Goal: Task Accomplishment & Management: Manage account settings

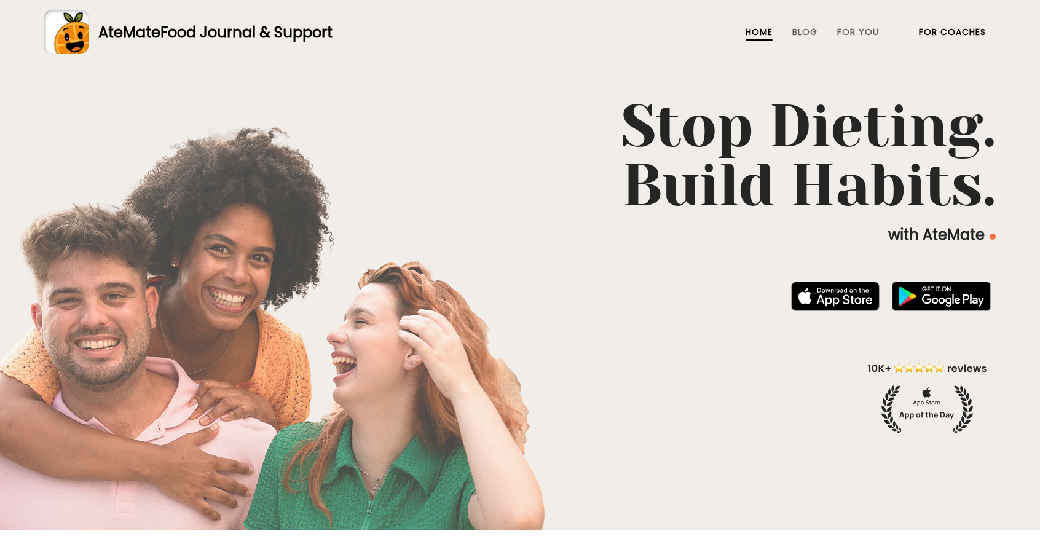
click at [943, 35] on link "For Coaches" at bounding box center [952, 32] width 67 height 10
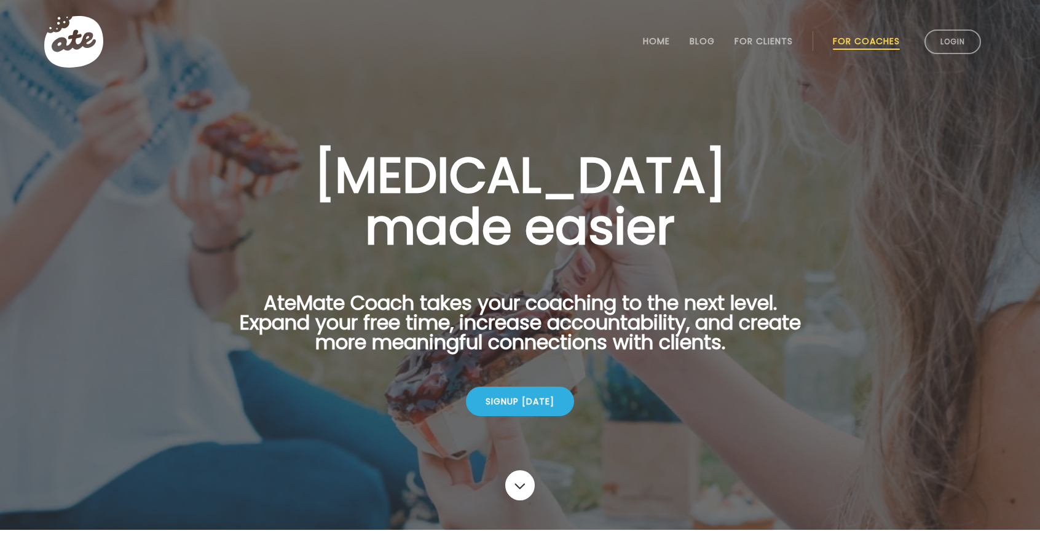
click at [943, 35] on link "Login" at bounding box center [953, 42] width 57 height 25
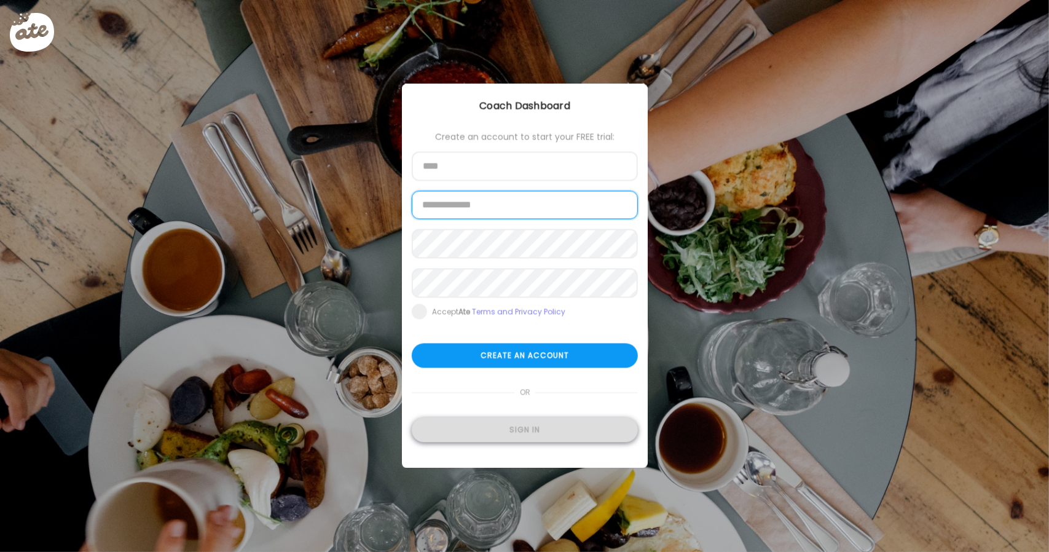
type input "**********"
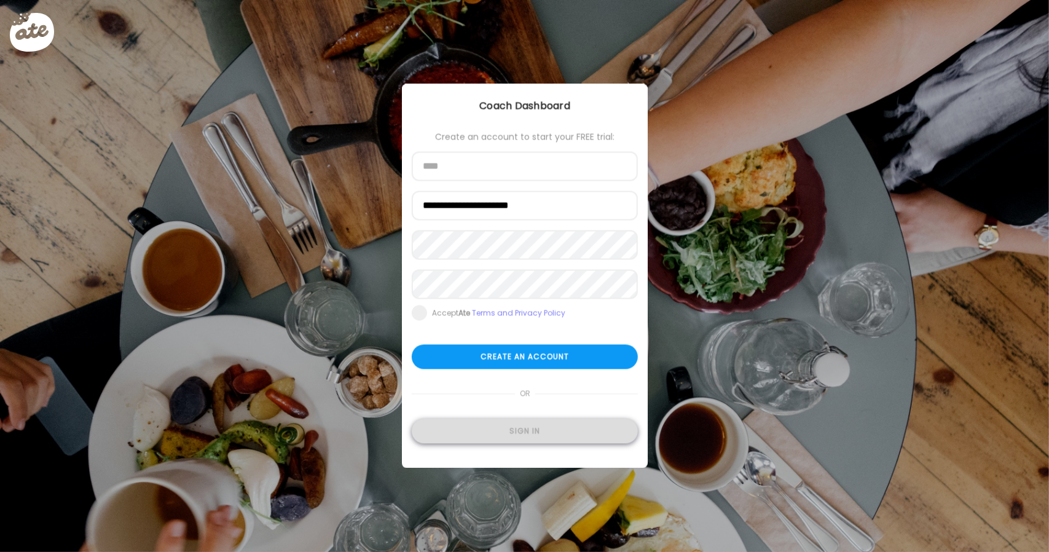
type input "**********"
click at [510, 436] on div "Sign in" at bounding box center [525, 431] width 226 height 25
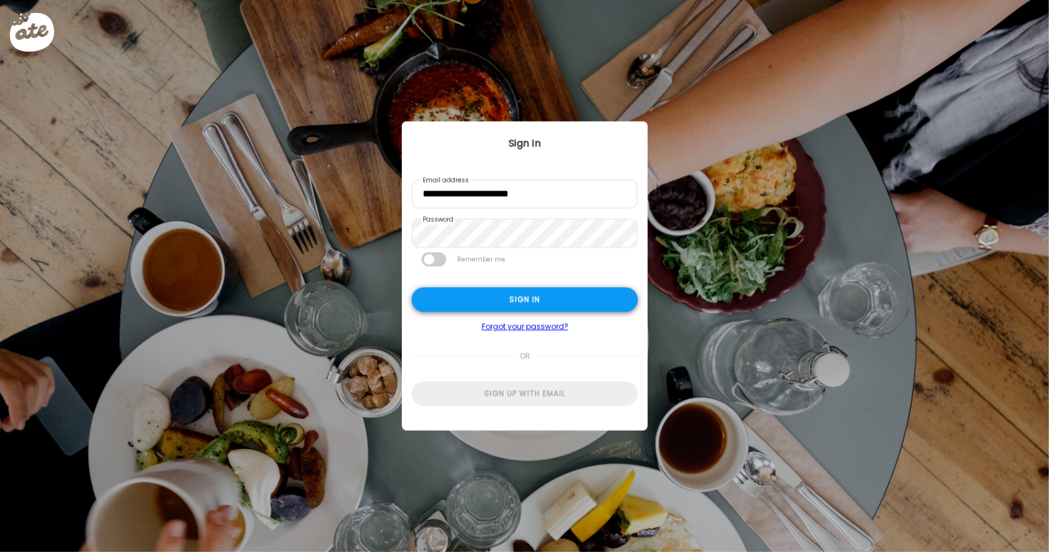
click at [566, 289] on div "Sign in" at bounding box center [525, 300] width 226 height 25
type input "**********"
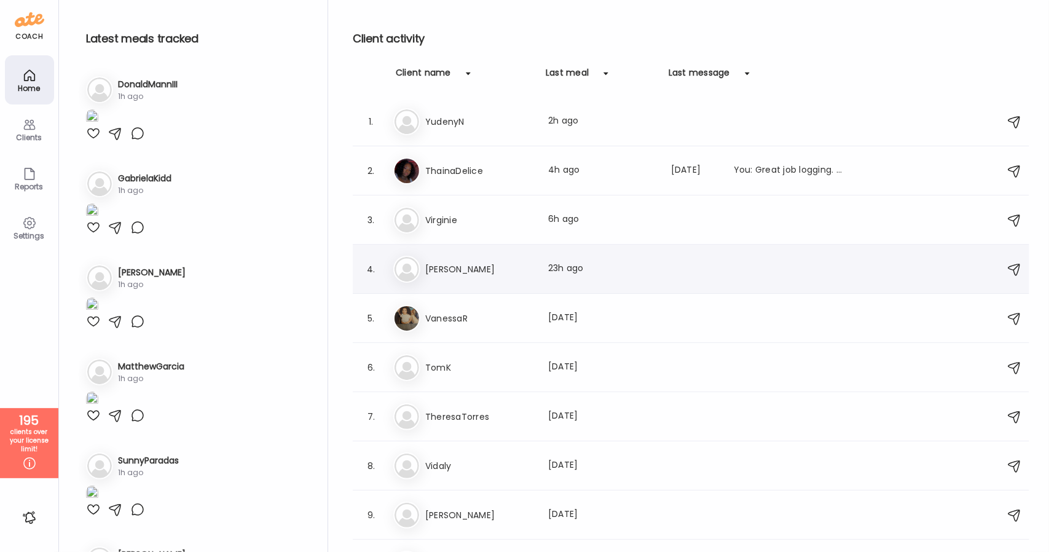
click at [494, 275] on h3 "Trudy" at bounding box center [479, 269] width 108 height 15
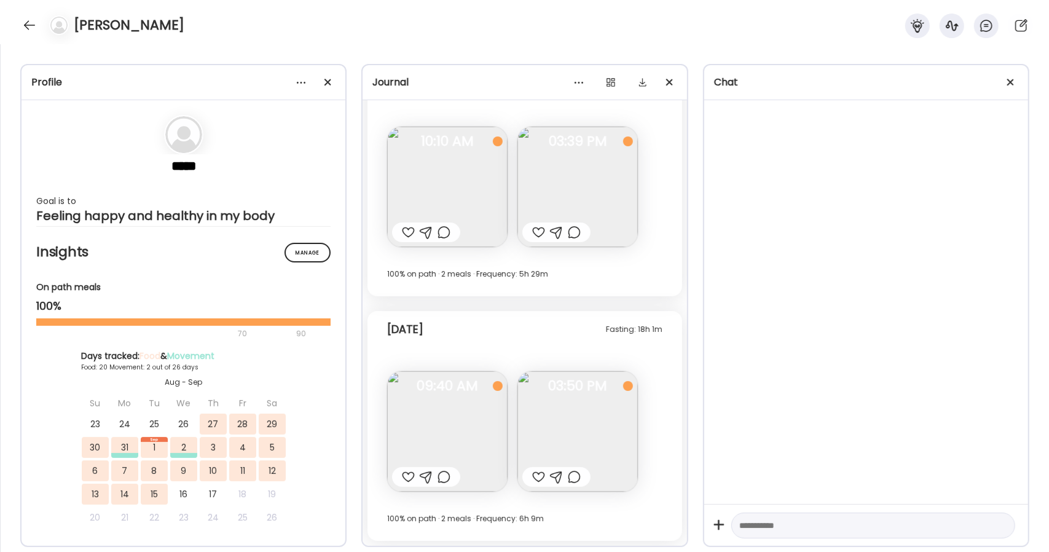
scroll to position [5175, 0]
click at [573, 414] on img at bounding box center [578, 432] width 120 height 120
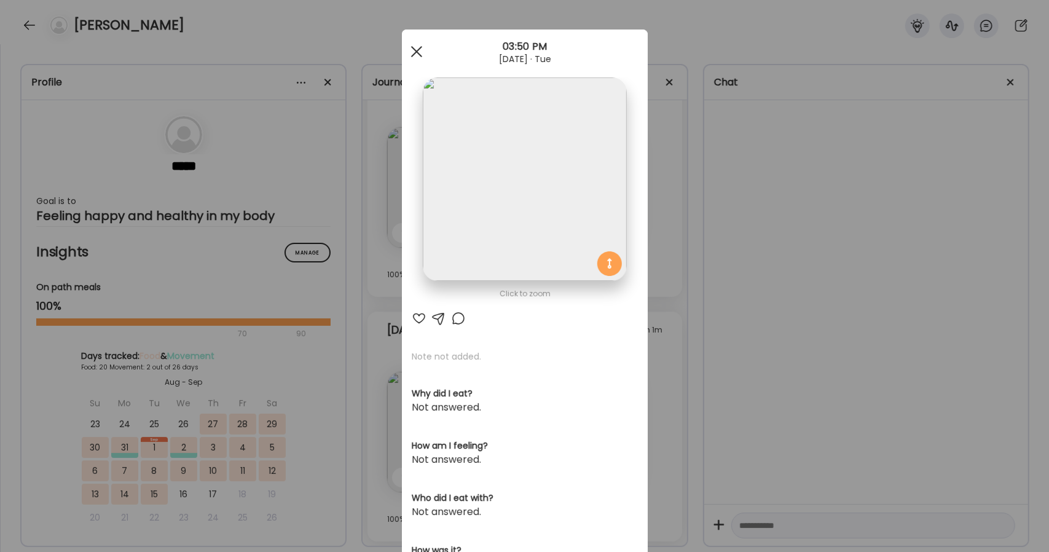
click at [411, 57] on span at bounding box center [416, 51] width 11 height 11
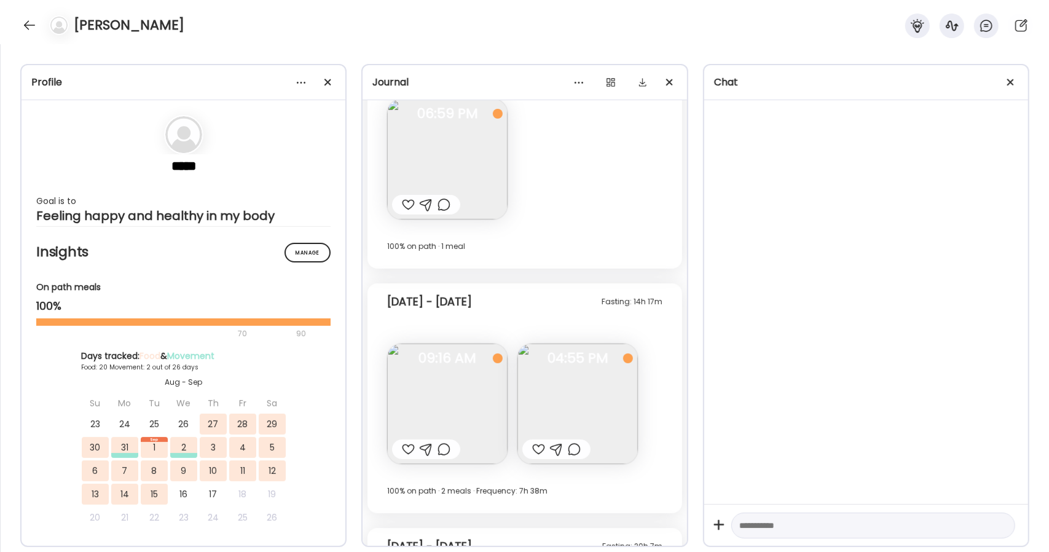
scroll to position [4147, 0]
click at [572, 412] on img at bounding box center [578, 405] width 120 height 120
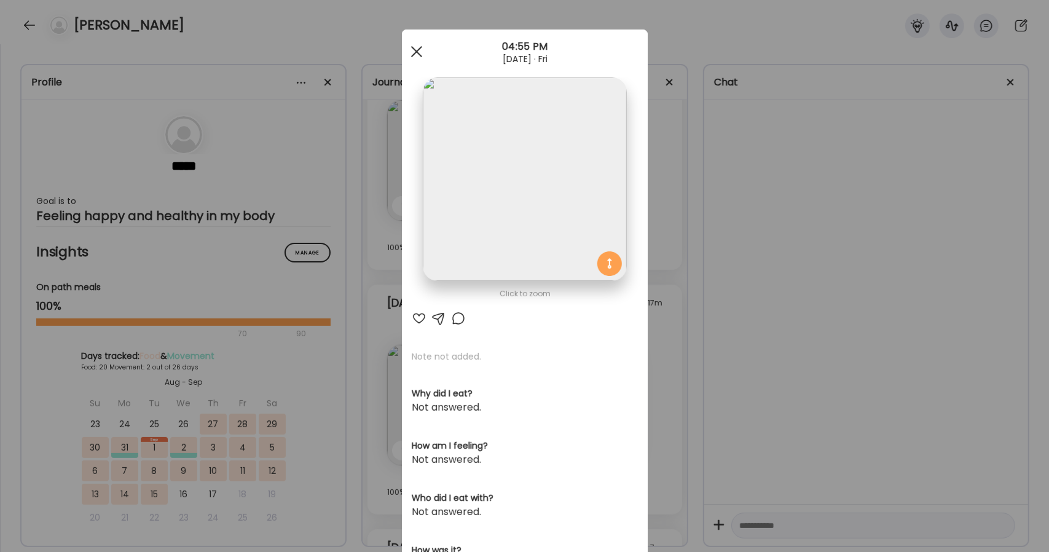
click at [413, 52] on span at bounding box center [416, 51] width 11 height 11
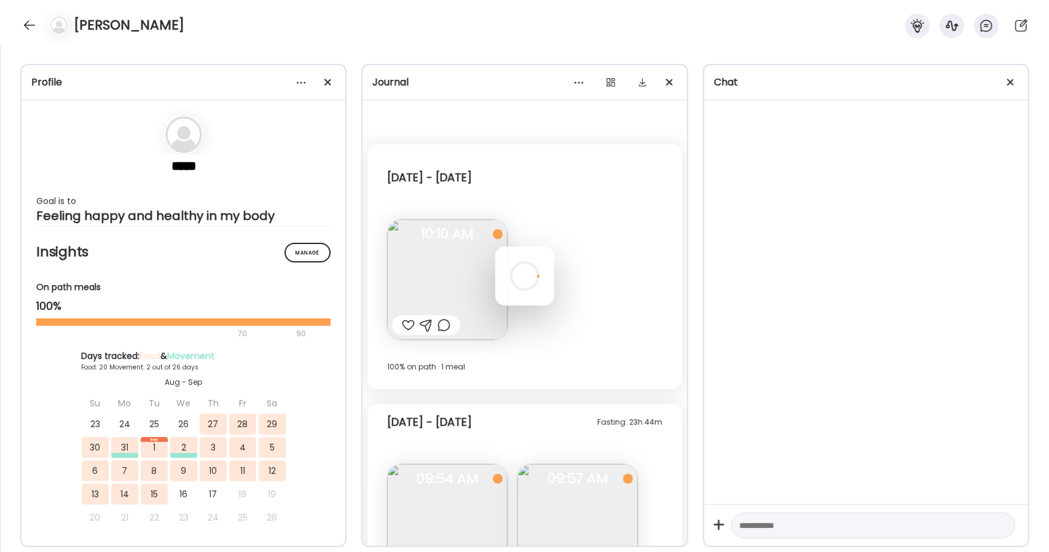
scroll to position [36, 0]
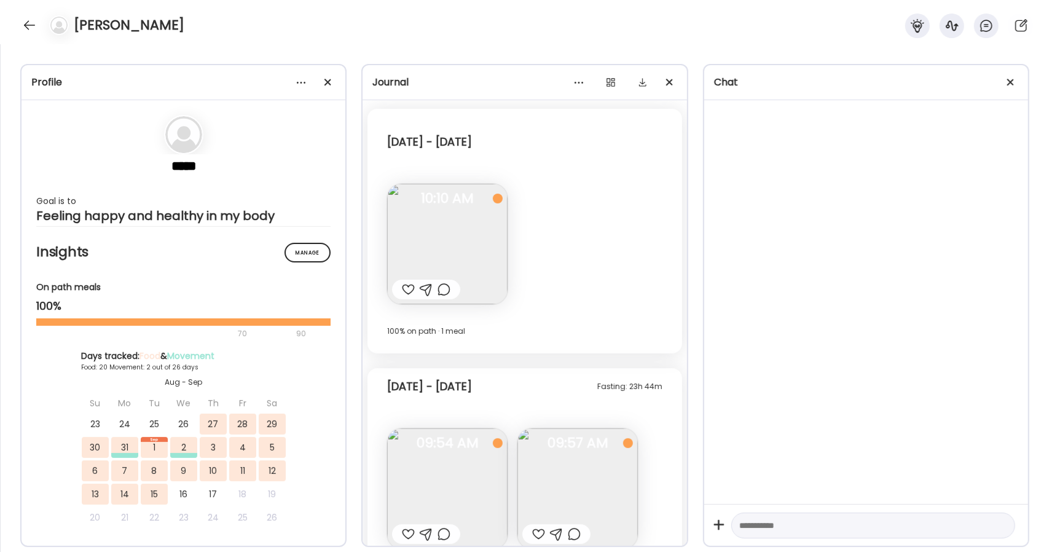
click at [463, 460] on img at bounding box center [447, 488] width 120 height 120
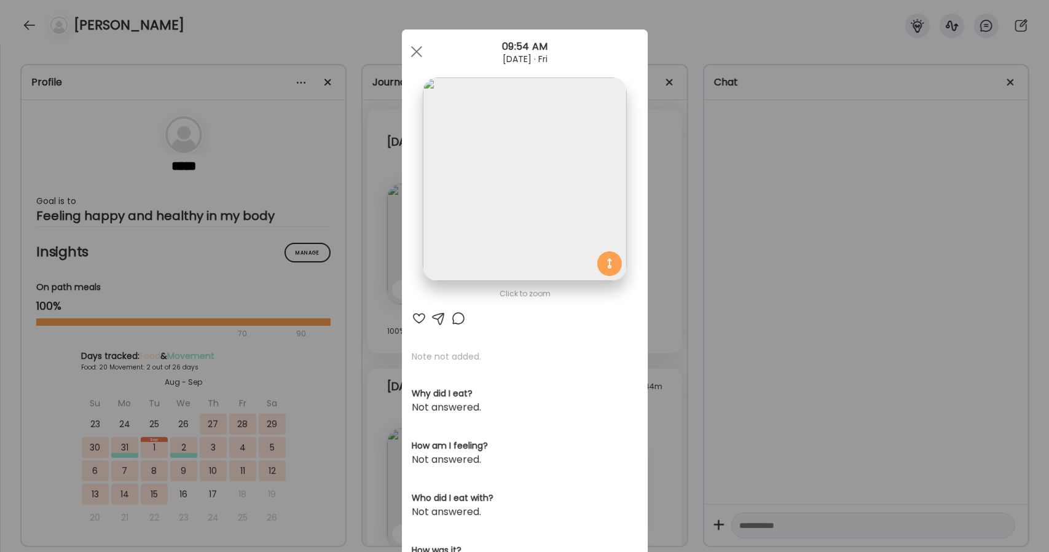
click at [549, 156] on img at bounding box center [524, 178] width 203 height 203
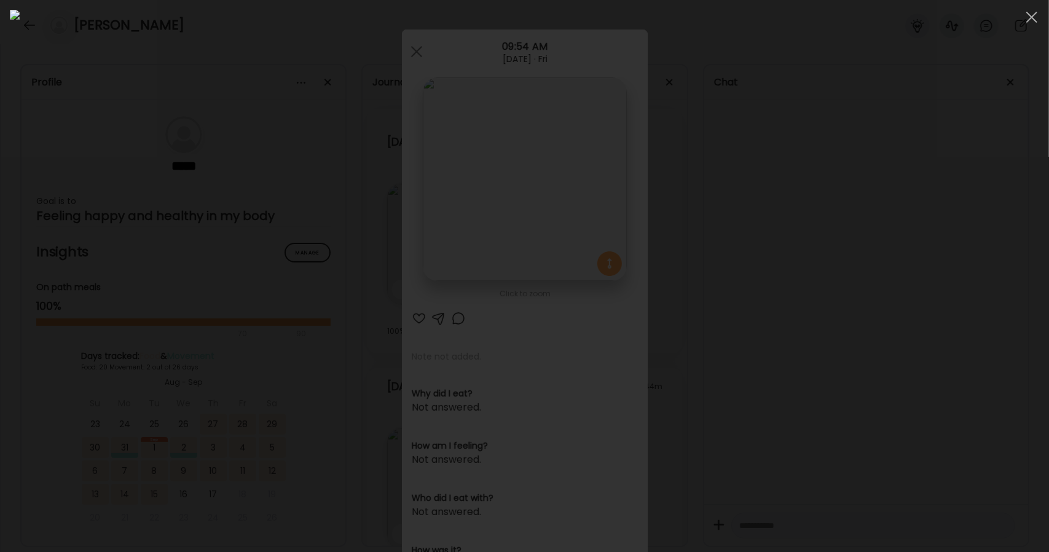
click at [820, 229] on div at bounding box center [525, 276] width 1030 height 532
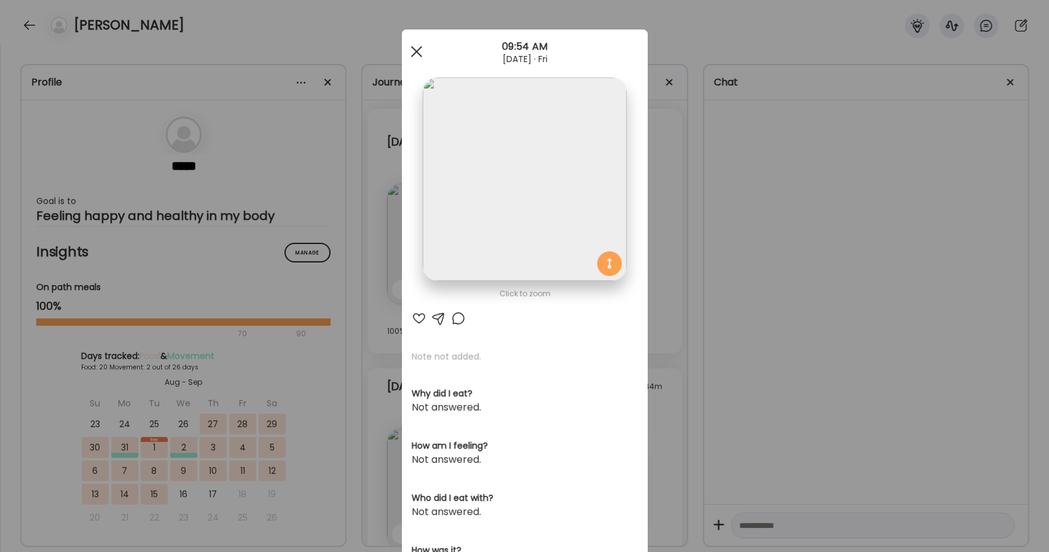
click at [410, 48] on div at bounding box center [416, 51] width 25 height 25
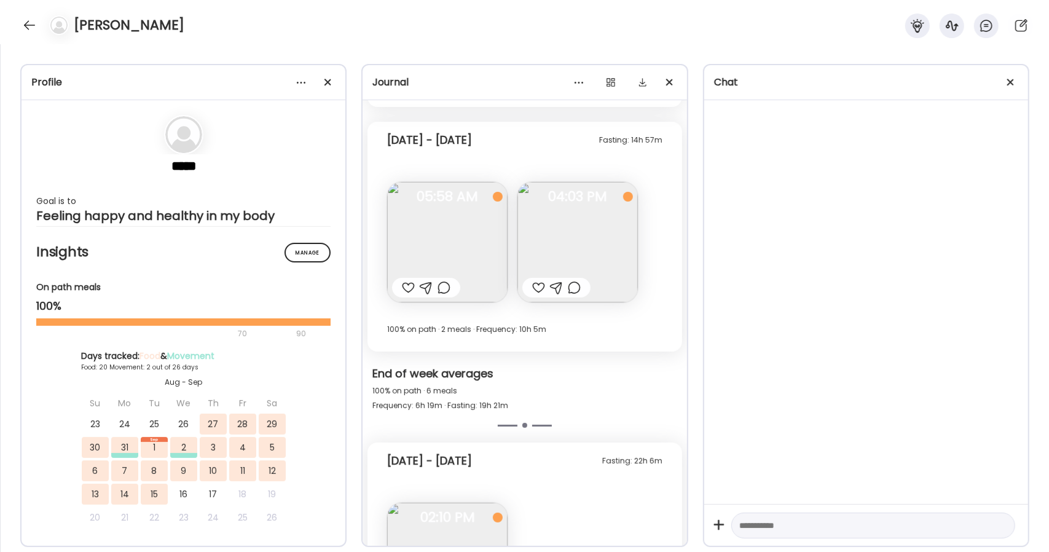
scroll to position [663, 0]
click at [463, 242] on img at bounding box center [447, 241] width 120 height 120
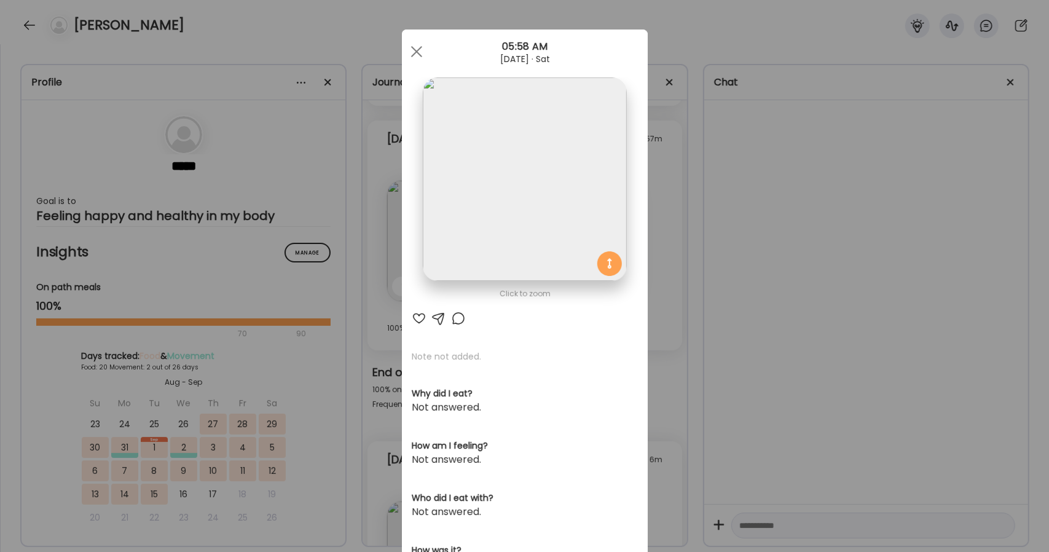
click at [494, 116] on img at bounding box center [524, 178] width 203 height 203
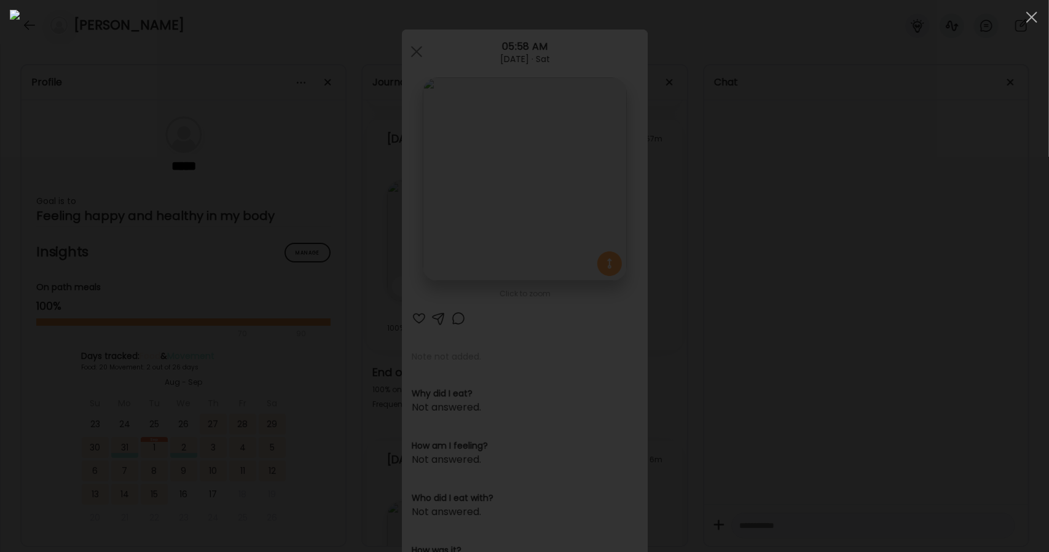
click at [824, 290] on div at bounding box center [525, 276] width 1030 height 532
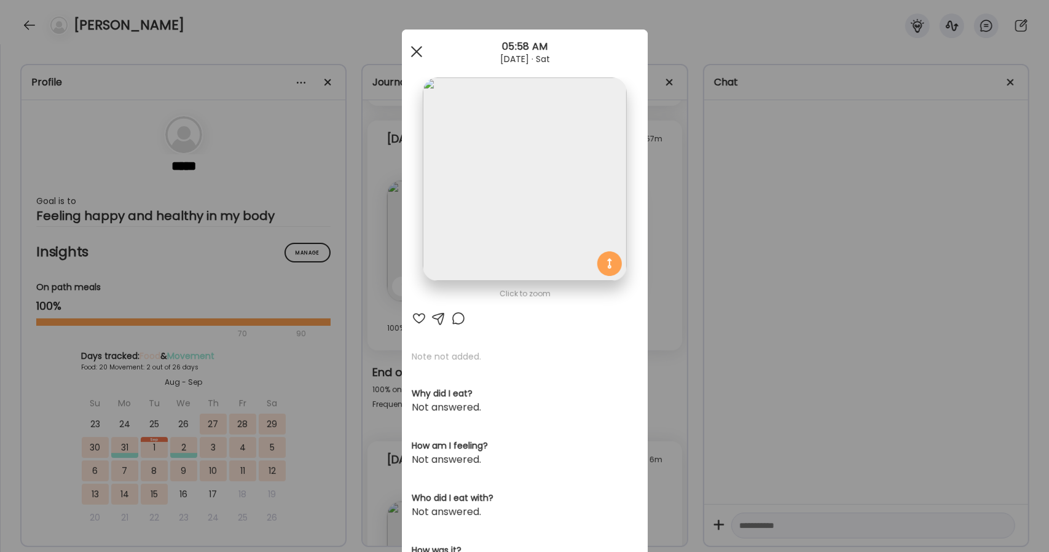
click at [412, 52] on span at bounding box center [416, 51] width 11 height 11
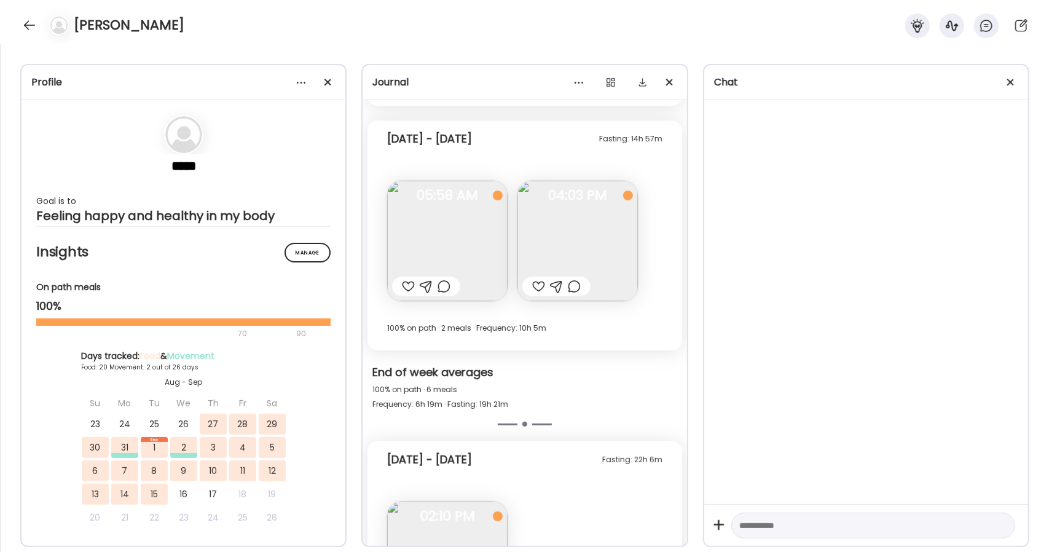
click at [164, 73] on div "Profile" at bounding box center [184, 82] width 324 height 35
click at [602, 244] on img at bounding box center [578, 241] width 120 height 120
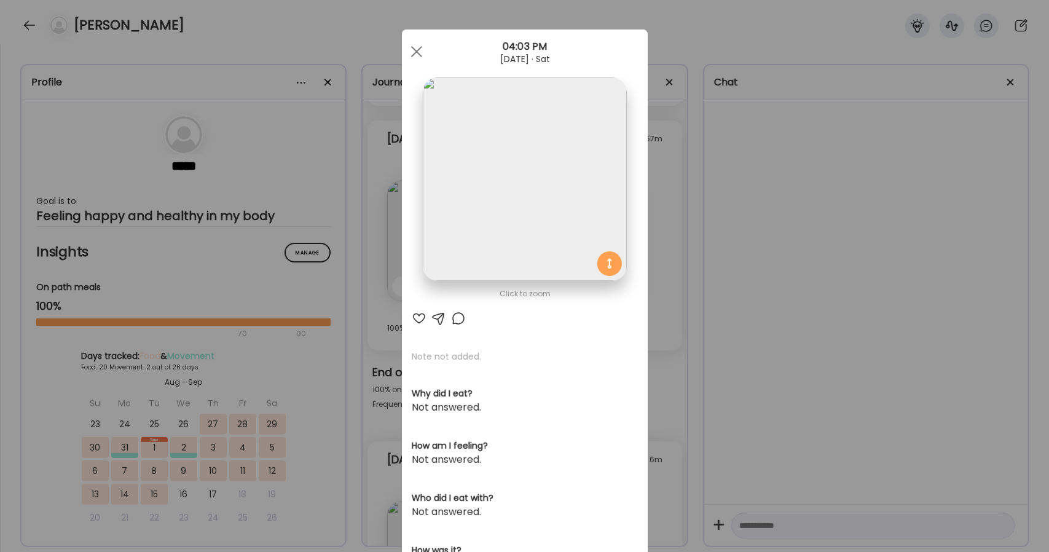
click at [581, 219] on img at bounding box center [524, 178] width 203 height 203
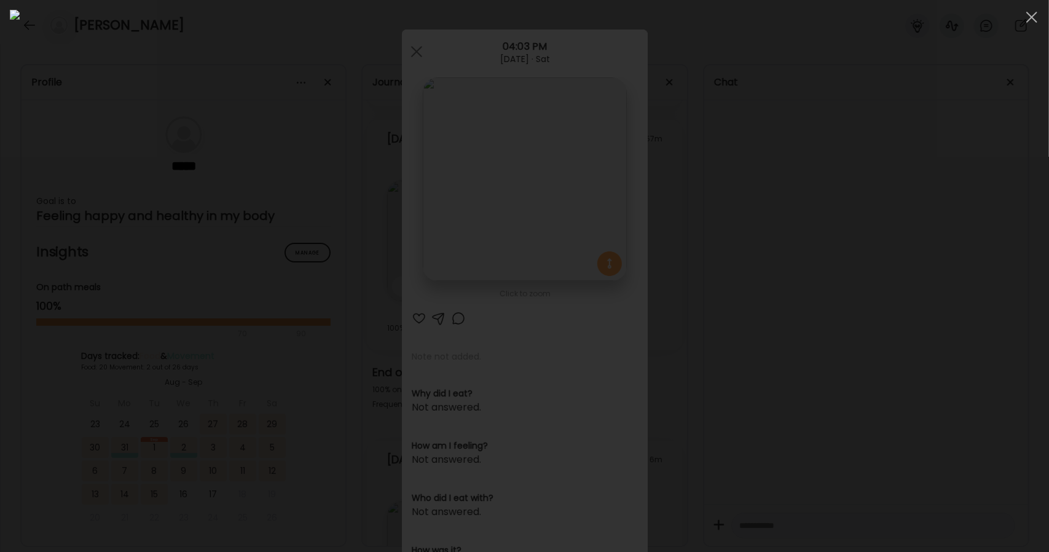
click at [943, 290] on div at bounding box center [525, 276] width 1030 height 532
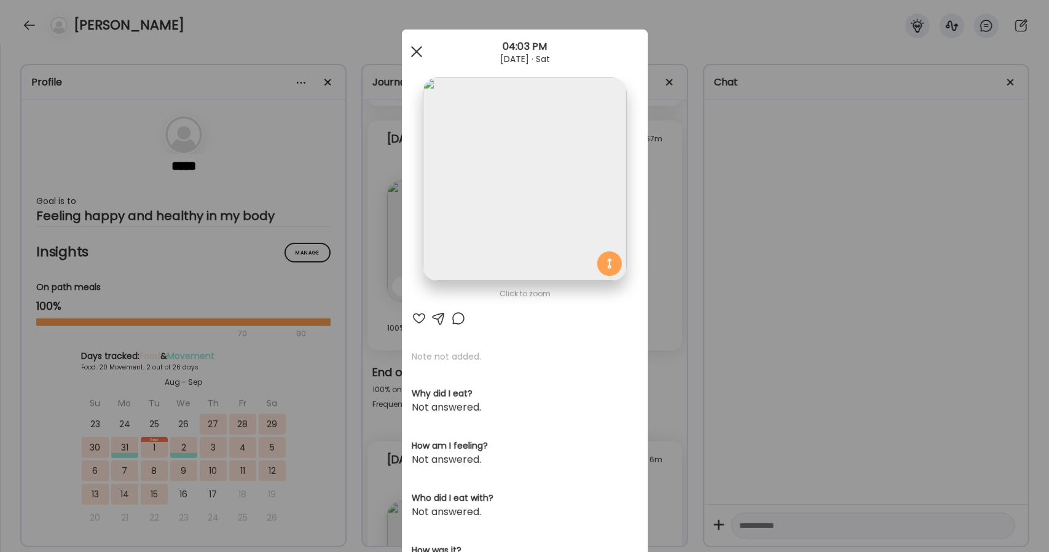
click at [417, 58] on div at bounding box center [416, 51] width 25 height 25
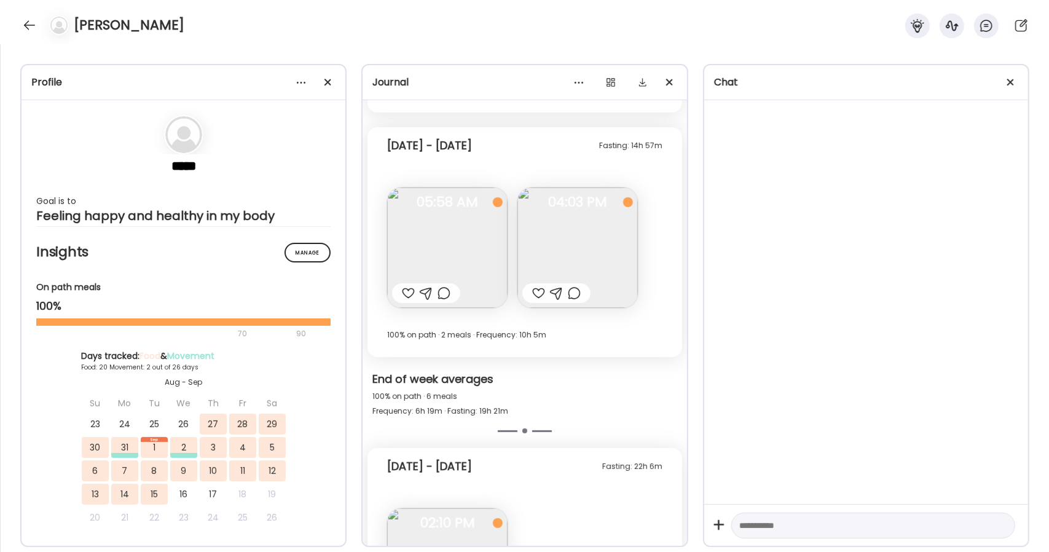
scroll to position [656, 0]
click at [591, 231] on img at bounding box center [578, 248] width 120 height 120
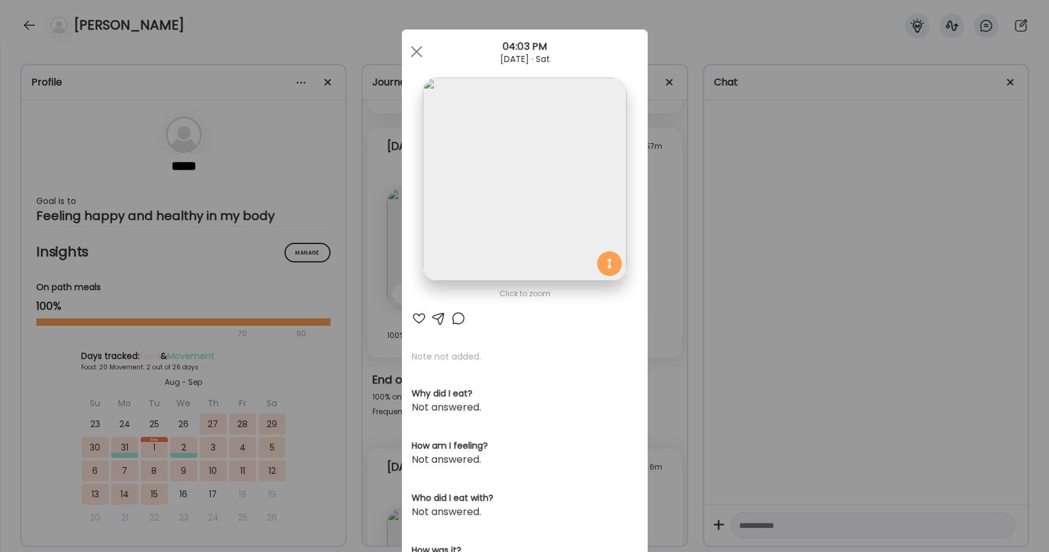
click at [515, 215] on img at bounding box center [524, 178] width 203 height 203
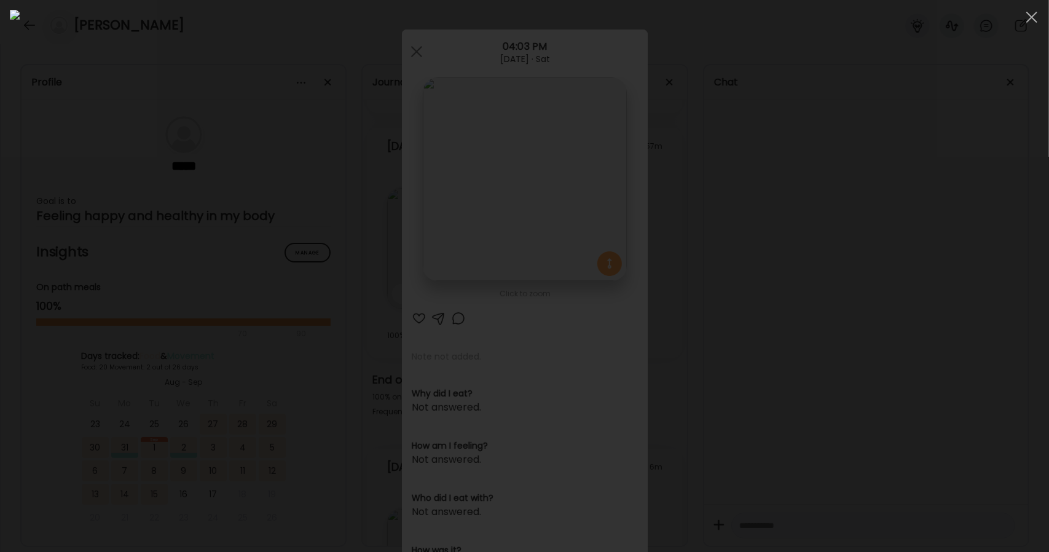
click at [888, 246] on div at bounding box center [525, 276] width 1030 height 532
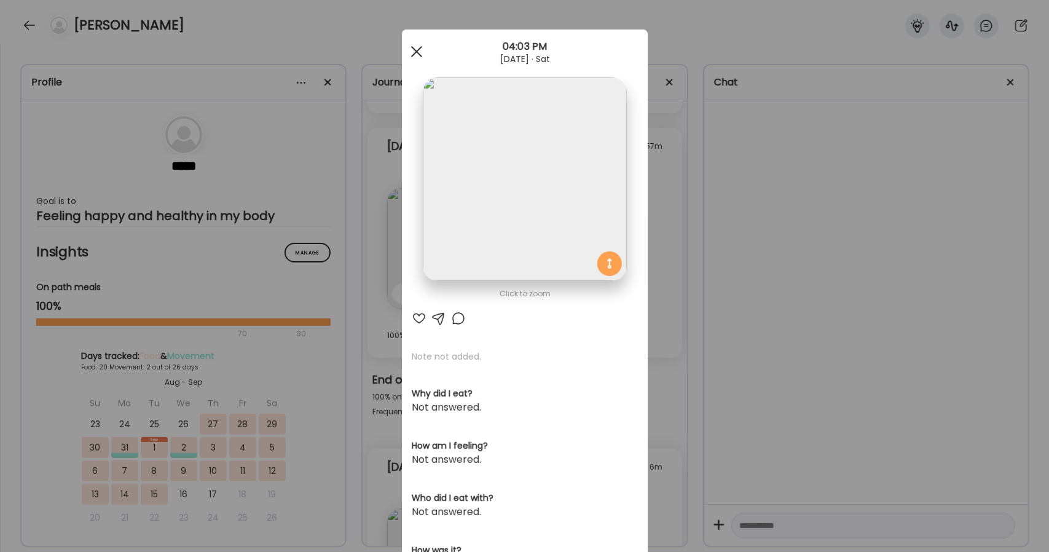
click at [409, 45] on div at bounding box center [416, 51] width 25 height 25
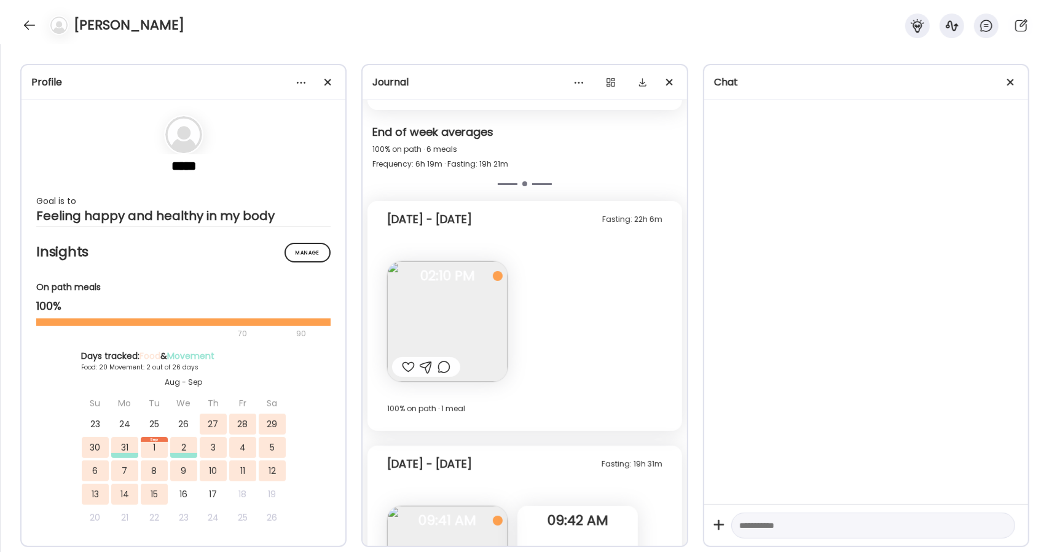
scroll to position [904, 0]
click at [468, 317] on img at bounding box center [447, 321] width 120 height 120
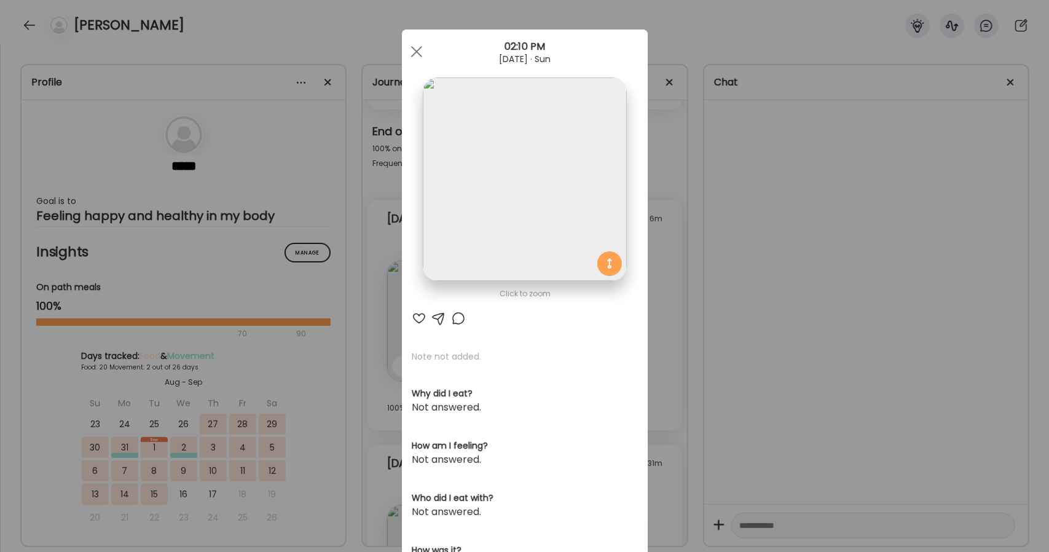
click at [502, 184] on img at bounding box center [524, 178] width 203 height 203
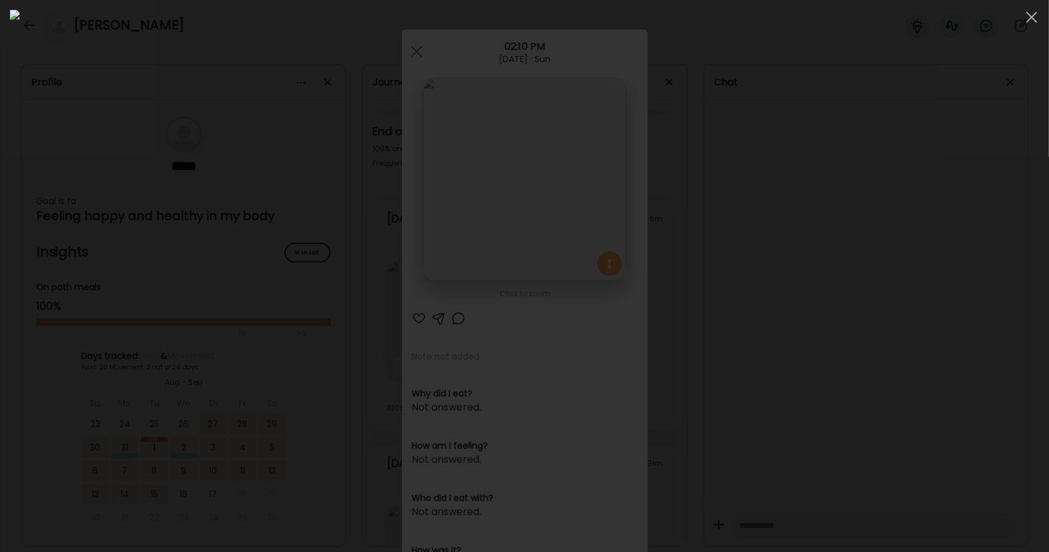
click at [862, 242] on div at bounding box center [525, 276] width 1030 height 532
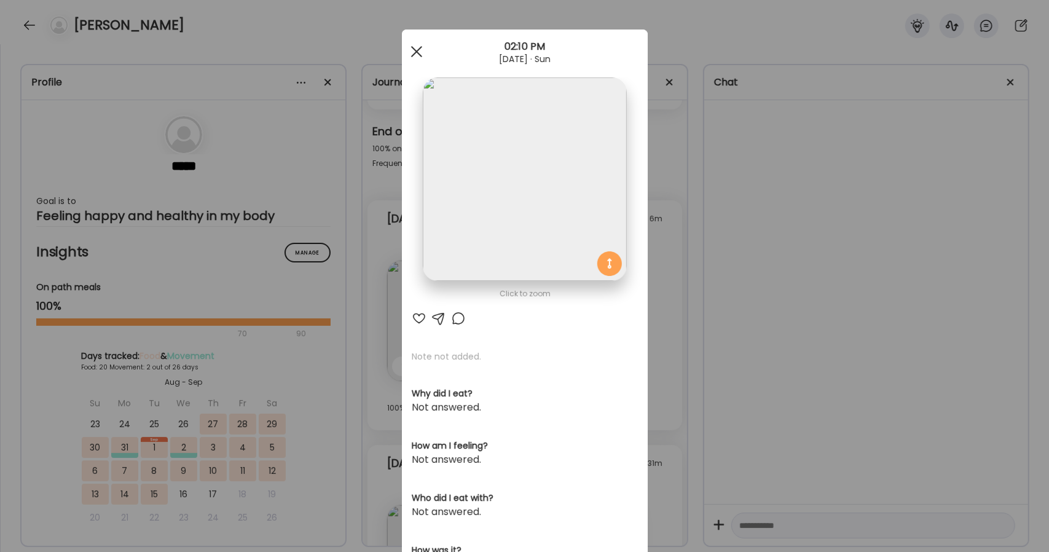
click at [416, 51] on div at bounding box center [416, 51] width 25 height 25
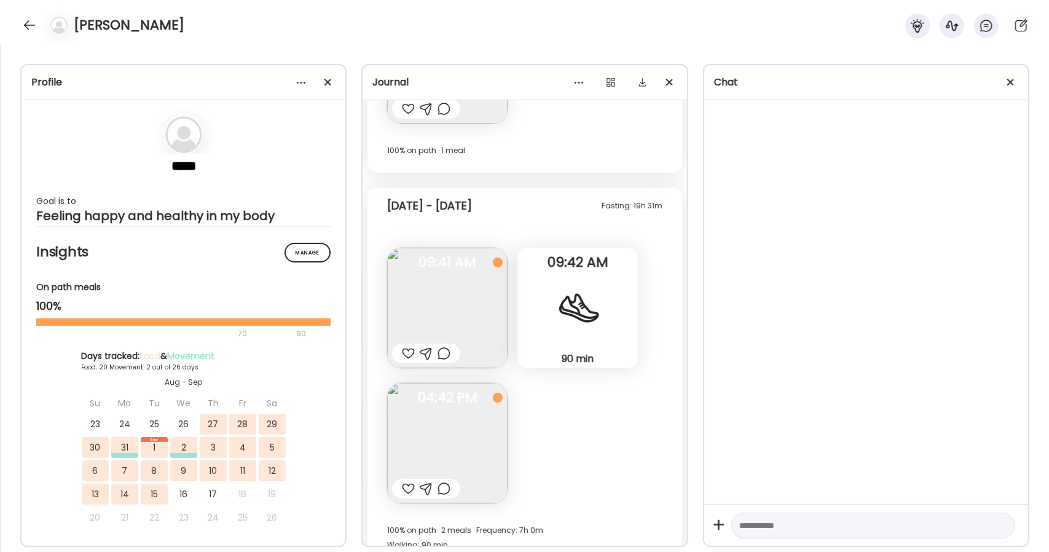
scroll to position [1162, 0]
click at [451, 443] on img at bounding box center [447, 442] width 120 height 120
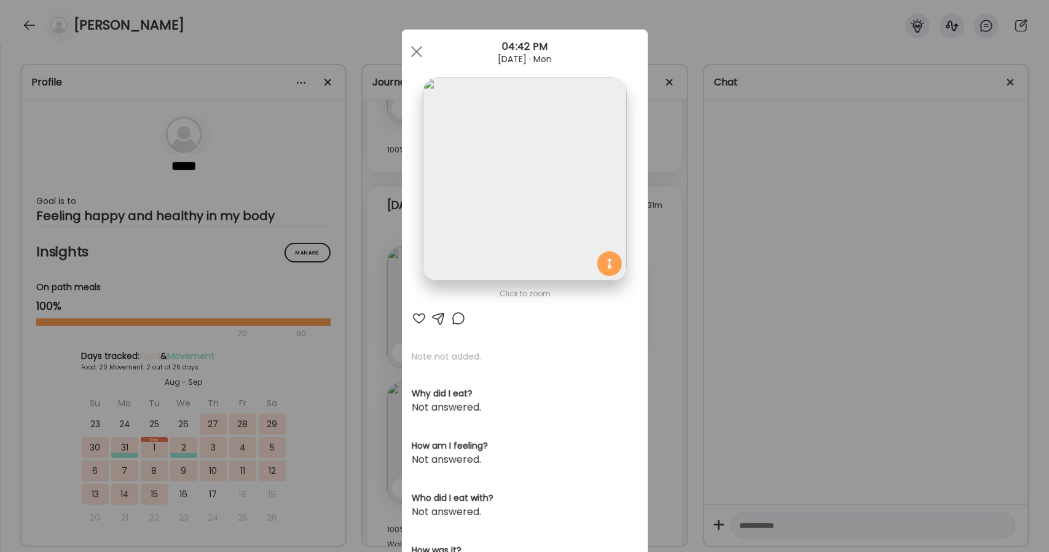
click at [494, 190] on img at bounding box center [524, 178] width 203 height 203
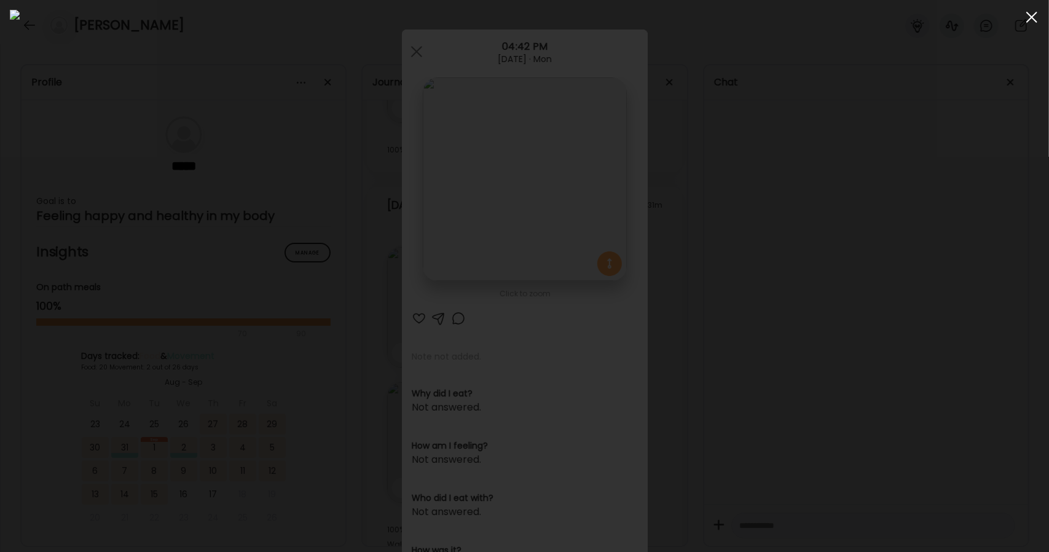
click at [1024, 22] on div at bounding box center [1032, 17] width 25 height 25
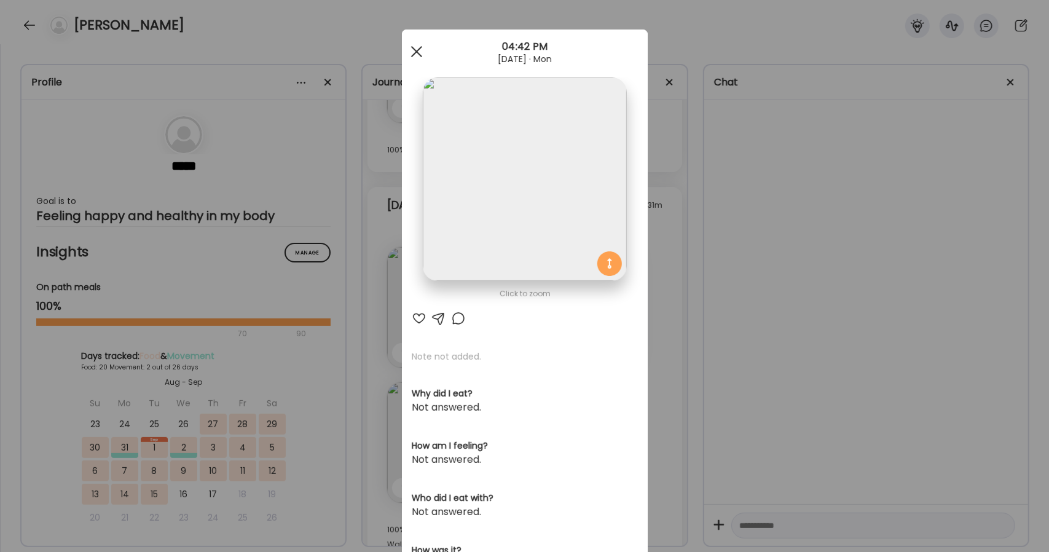
click at [409, 56] on div at bounding box center [416, 51] width 25 height 25
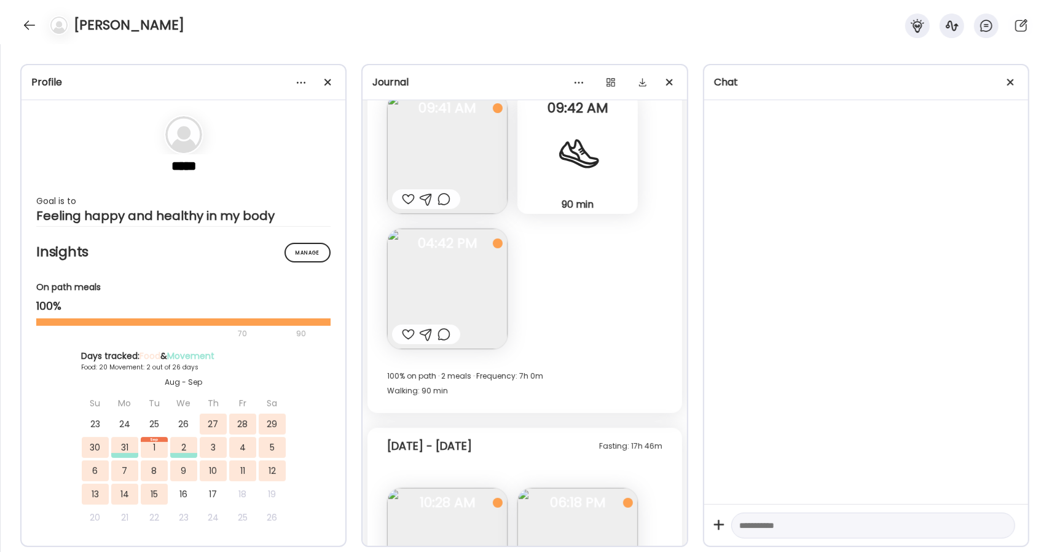
scroll to position [1406, 0]
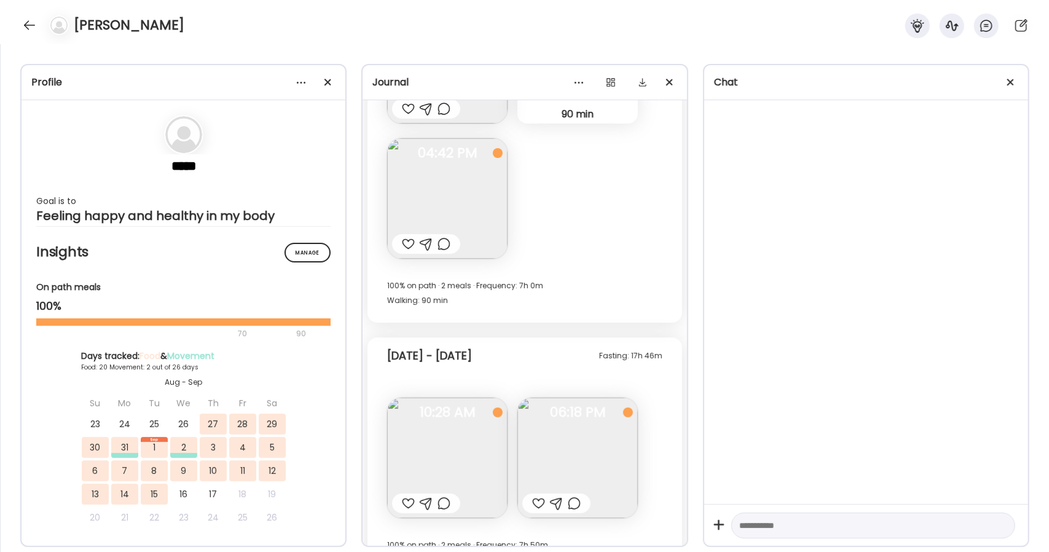
click at [455, 191] on img at bounding box center [447, 198] width 120 height 120
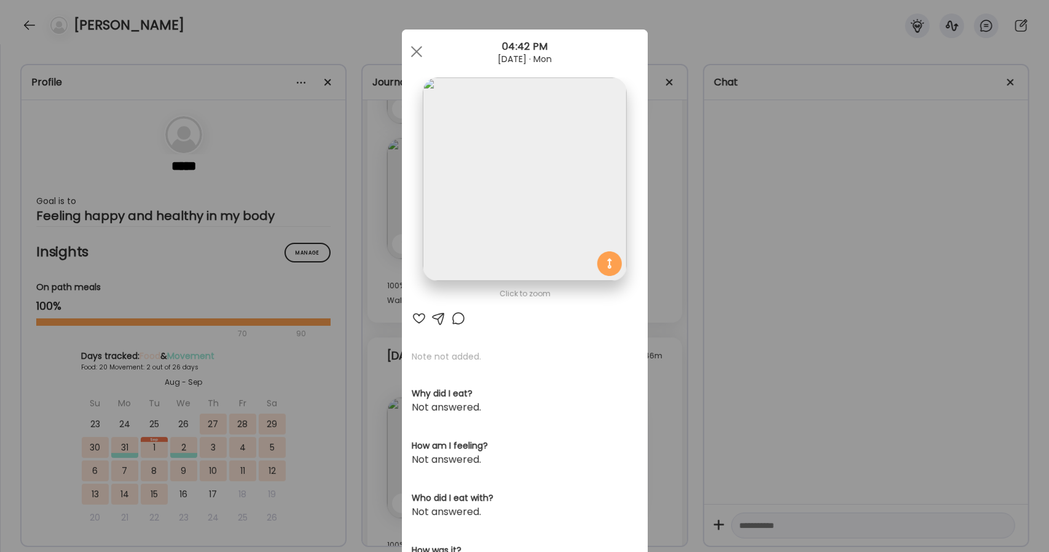
click at [455, 191] on img at bounding box center [524, 178] width 203 height 203
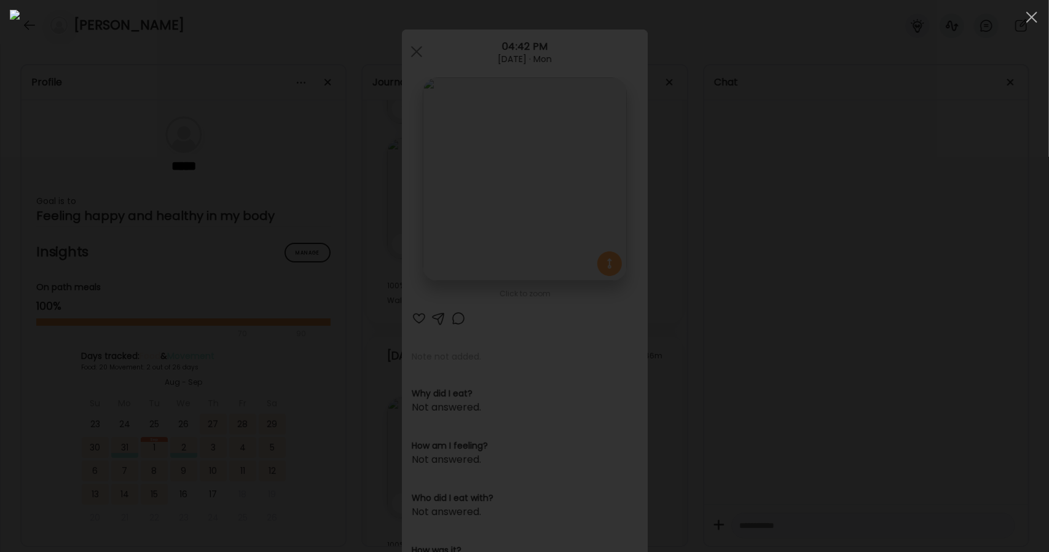
click at [854, 192] on div at bounding box center [525, 276] width 1030 height 532
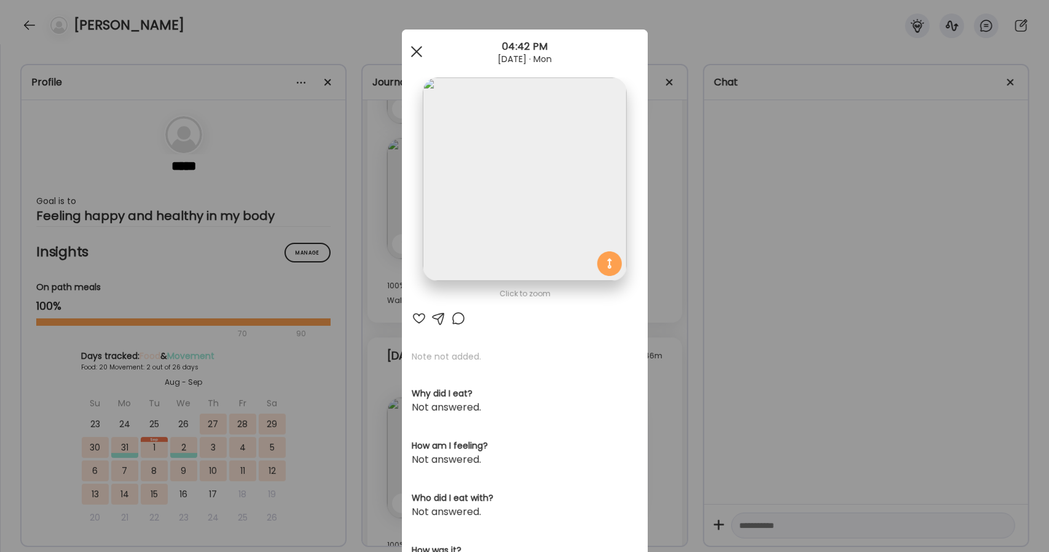
click at [412, 51] on span at bounding box center [416, 51] width 11 height 11
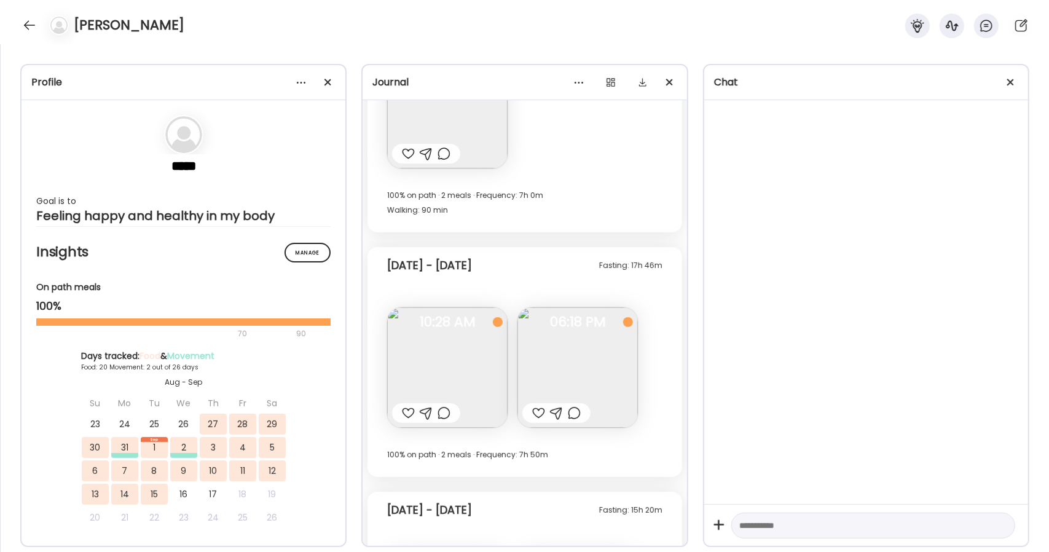
scroll to position [1497, 0]
click at [434, 357] on img at bounding box center [447, 367] width 120 height 120
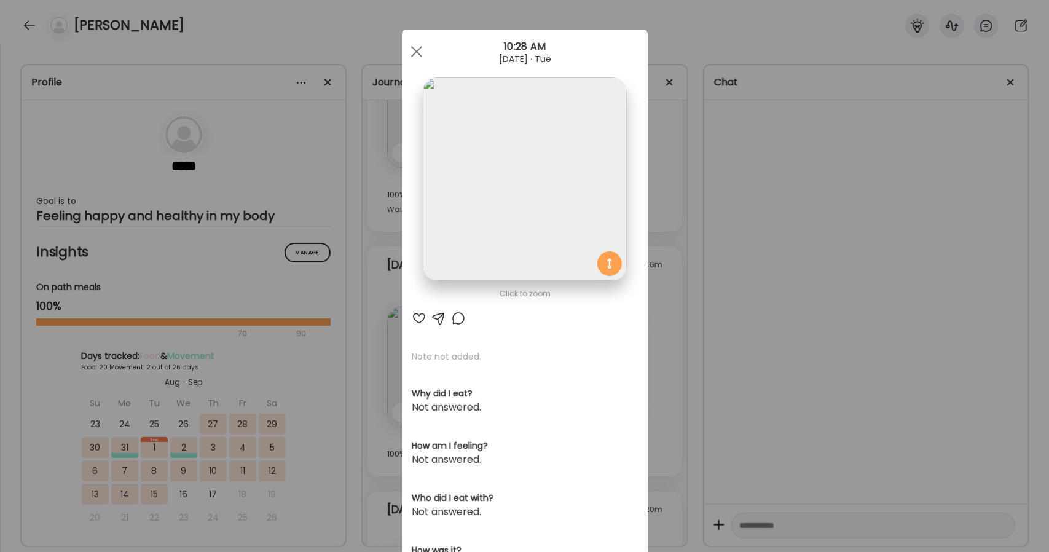
click at [553, 194] on img at bounding box center [524, 178] width 203 height 203
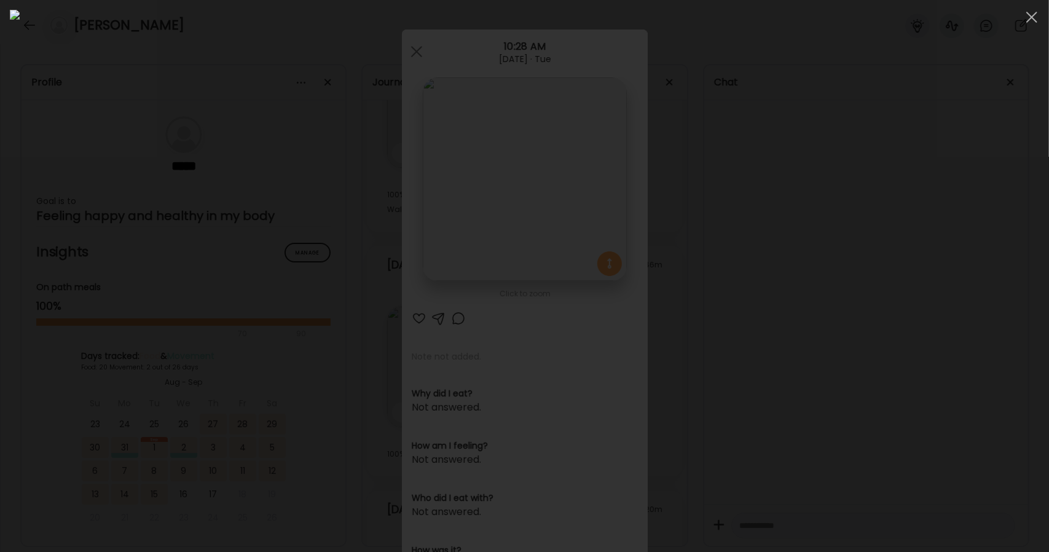
click at [948, 189] on div at bounding box center [525, 276] width 1030 height 532
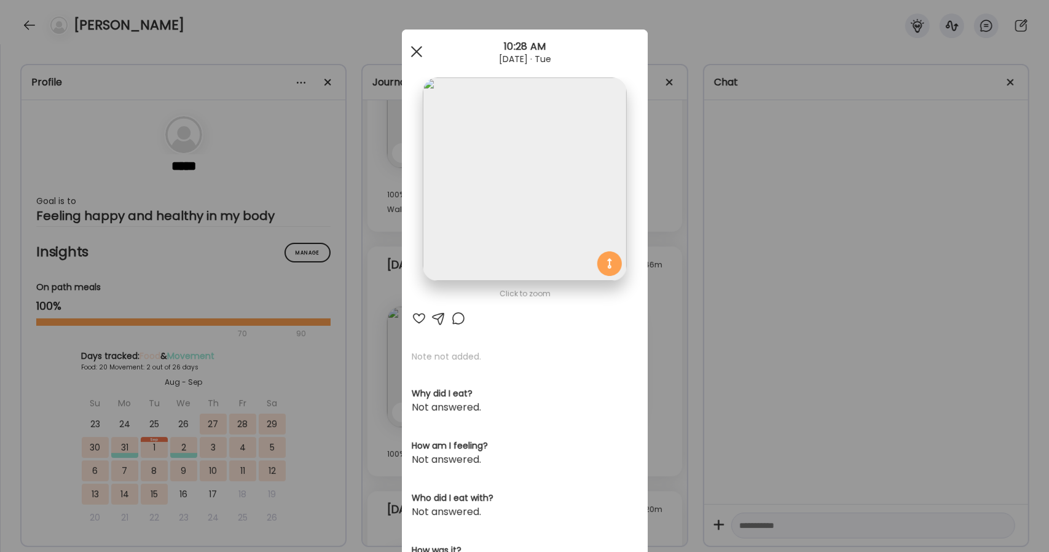
click at [411, 44] on div at bounding box center [416, 51] width 25 height 25
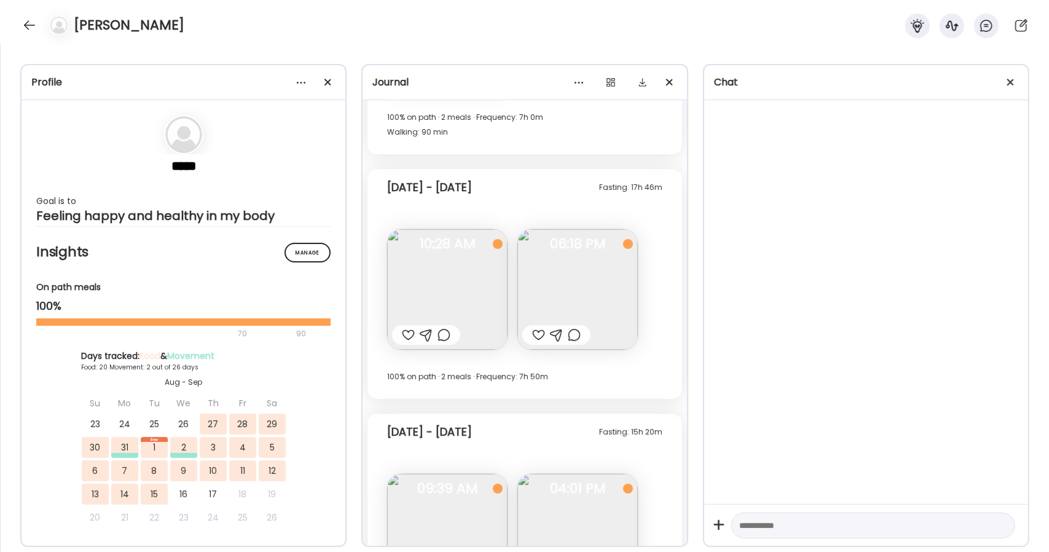
scroll to position [1603, 0]
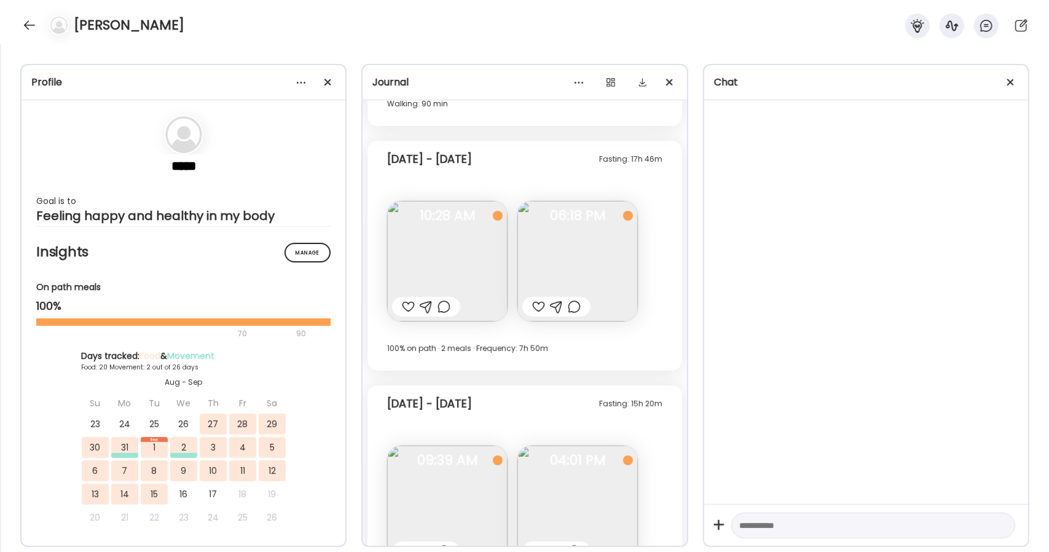
click at [577, 243] on img at bounding box center [578, 261] width 120 height 120
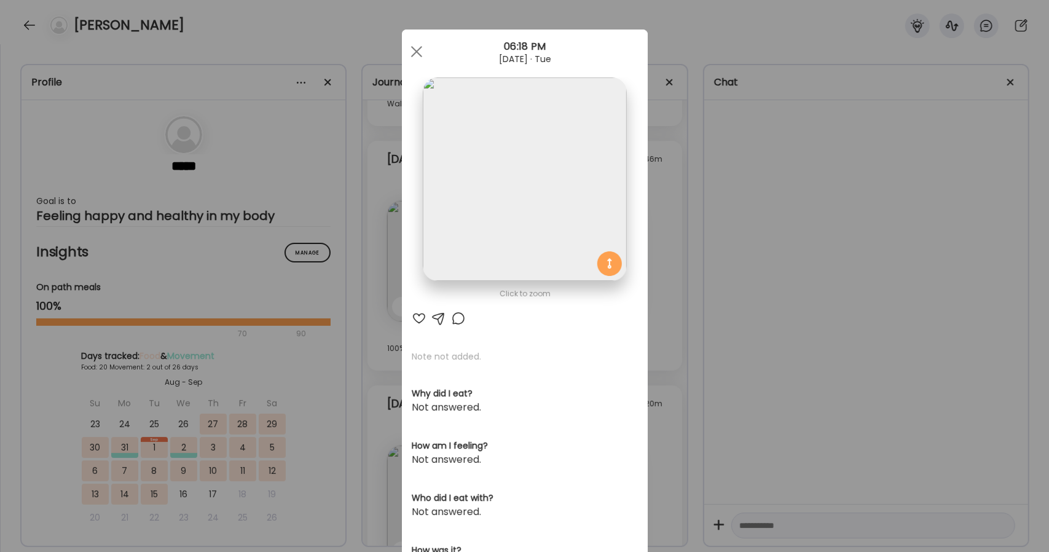
click at [547, 166] on img at bounding box center [524, 178] width 203 height 203
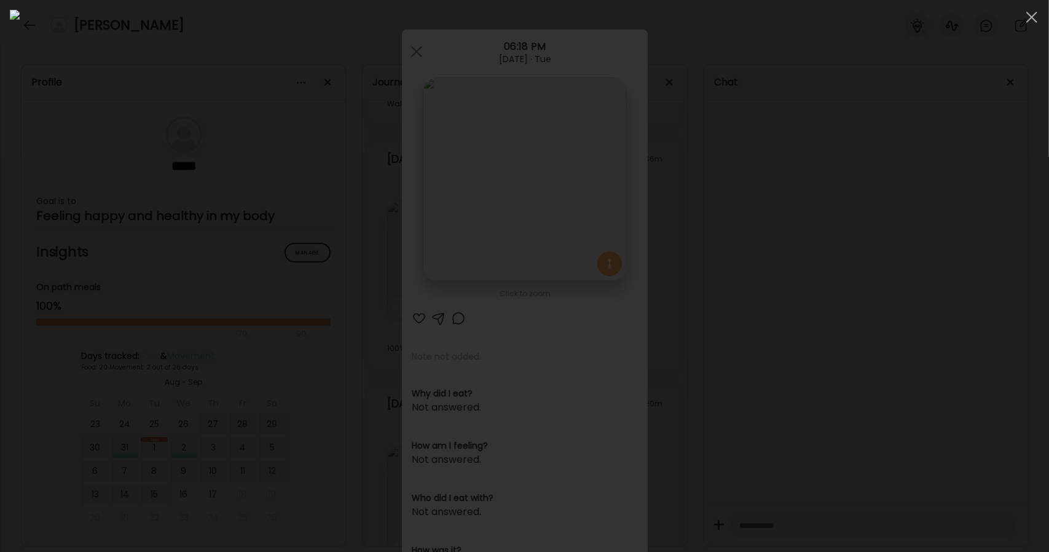
click at [837, 227] on div at bounding box center [525, 276] width 1030 height 532
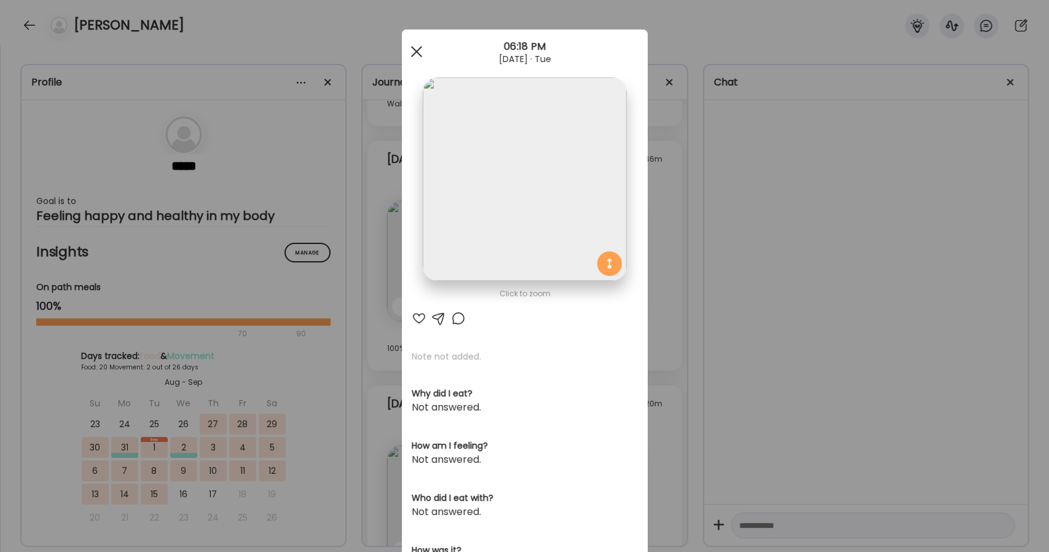
click at [404, 49] on div at bounding box center [416, 51] width 25 height 25
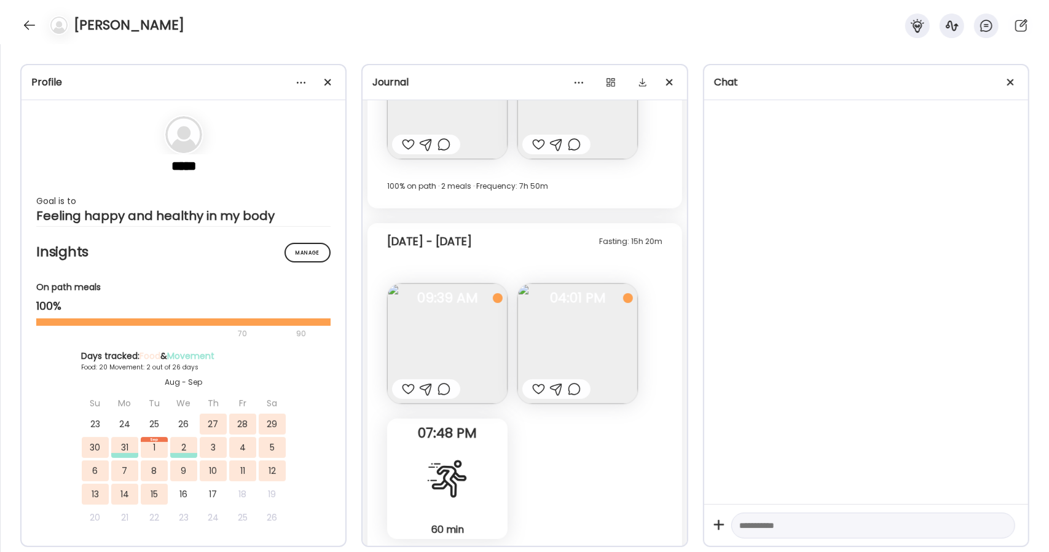
scroll to position [1766, 0]
